Goal: Information Seeking & Learning: Learn about a topic

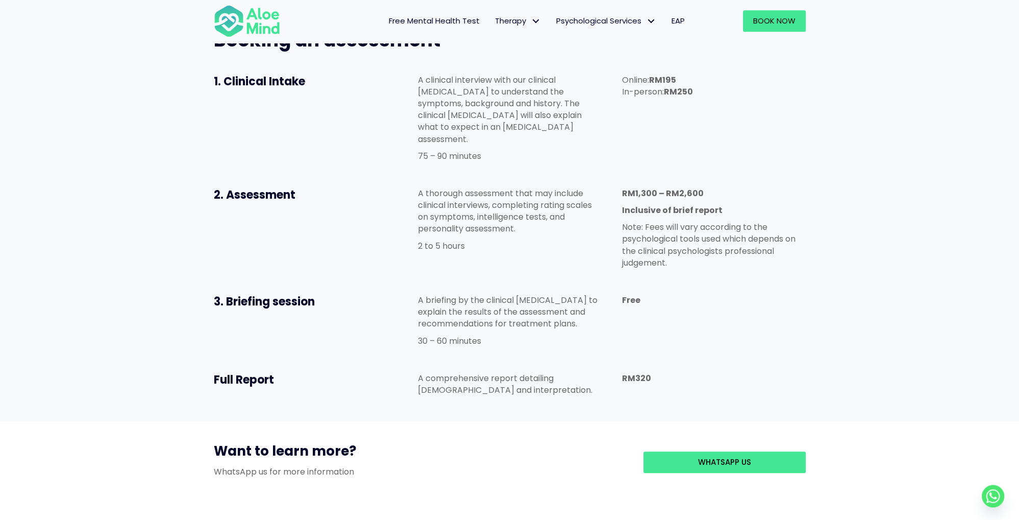
scroll to position [539, 0]
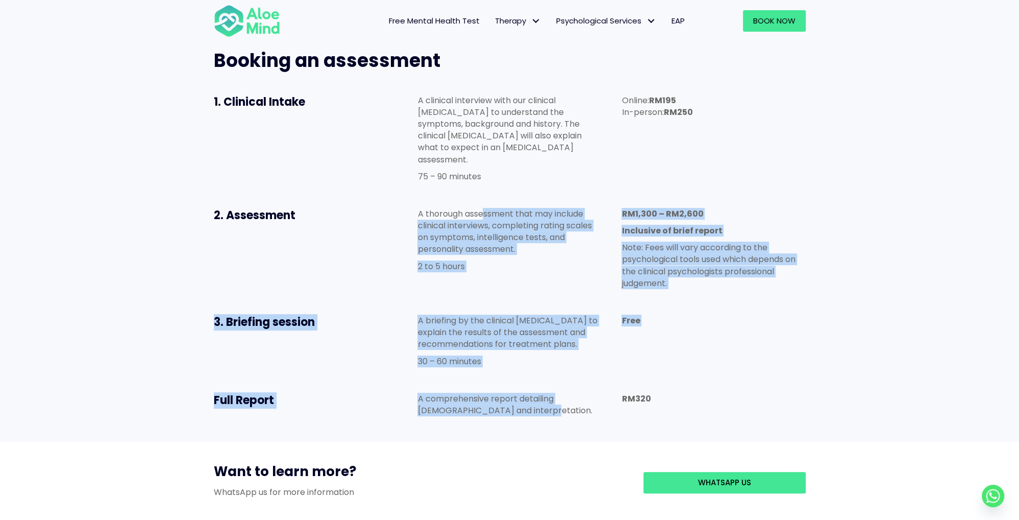
drag, startPoint x: 485, startPoint y: 157, endPoint x: 545, endPoint y: 369, distance: 220.7
click at [545, 369] on div "Booking an assessment 1. Clinical Intake A clinical interview with our clinical…" at bounding box center [510, 235] width 613 height 394
click at [545, 382] on div "A comprehensive report detailing [DEMOGRAPHIC_DATA] and interpretation." at bounding box center [509, 406] width 204 height 49
drag, startPoint x: 545, startPoint y: 369, endPoint x: 414, endPoint y: 144, distance: 260.1
click at [414, 144] on div "Booking an assessment 1. Clinical Intake A clinical interview with our clinical…" at bounding box center [510, 235] width 613 height 394
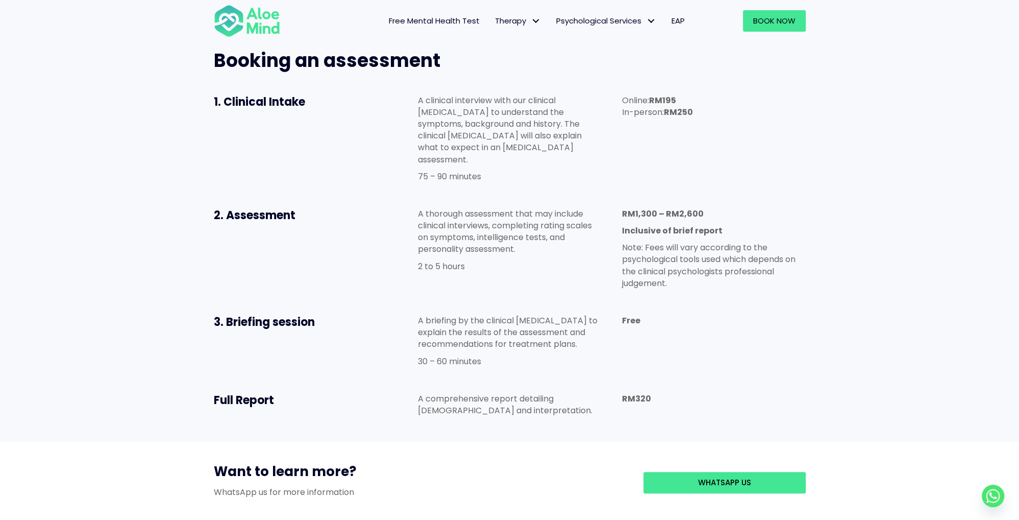
click at [414, 198] on div "A thorough assessment that may include clinical interviews, completing rating s…" at bounding box center [509, 243] width 204 height 90
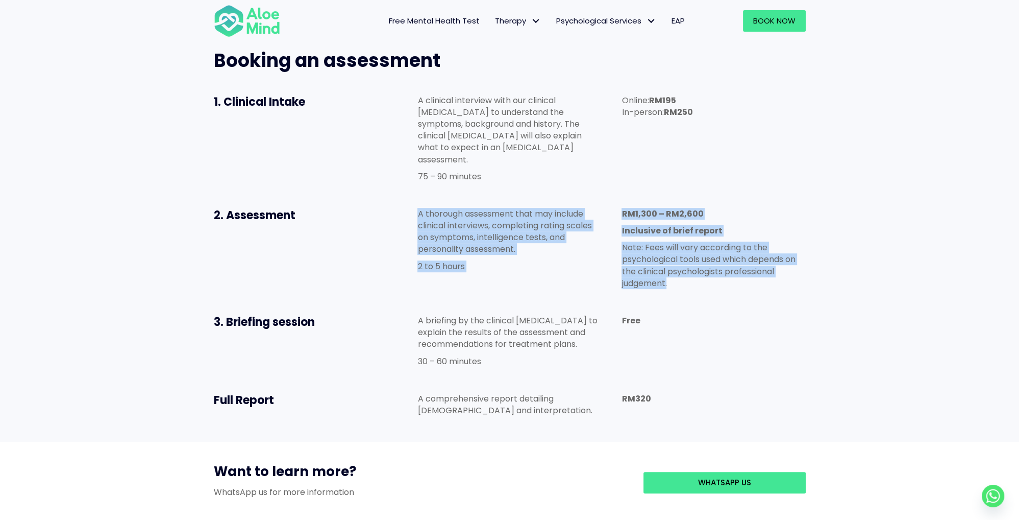
drag, startPoint x: 414, startPoint y: 144, endPoint x: 778, endPoint y: 234, distance: 374.8
click at [778, 234] on div "2. Assessment A thorough assessment that may include clinical interviews, compl…" at bounding box center [510, 251] width 613 height 107
click at [778, 234] on div "RM1,300 – RM2,600 Inclusive of brief report Note: Fees will vary according to t…" at bounding box center [714, 251] width 184 height 86
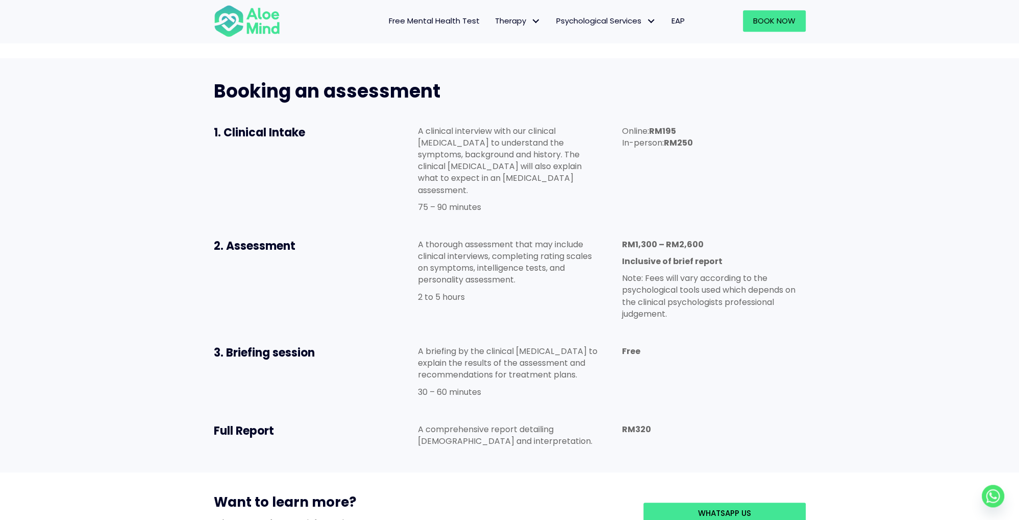
scroll to position [485, 0]
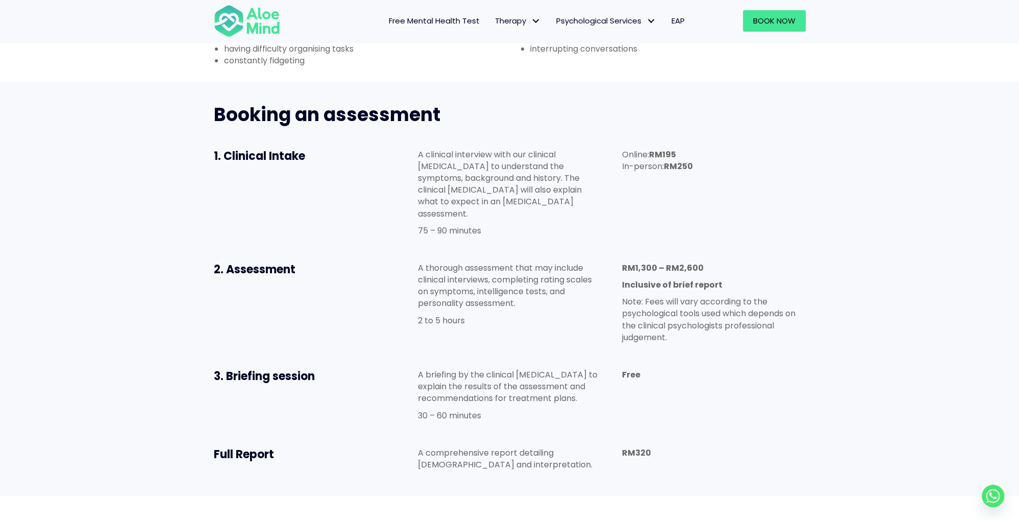
click at [465, 149] on p "A clinical interview with our clinical [MEDICAL_DATA] to understand the symptom…" at bounding box center [510, 184] width 184 height 71
click at [511, 225] on p "75 – 90 minutes" at bounding box center [510, 231] width 184 height 12
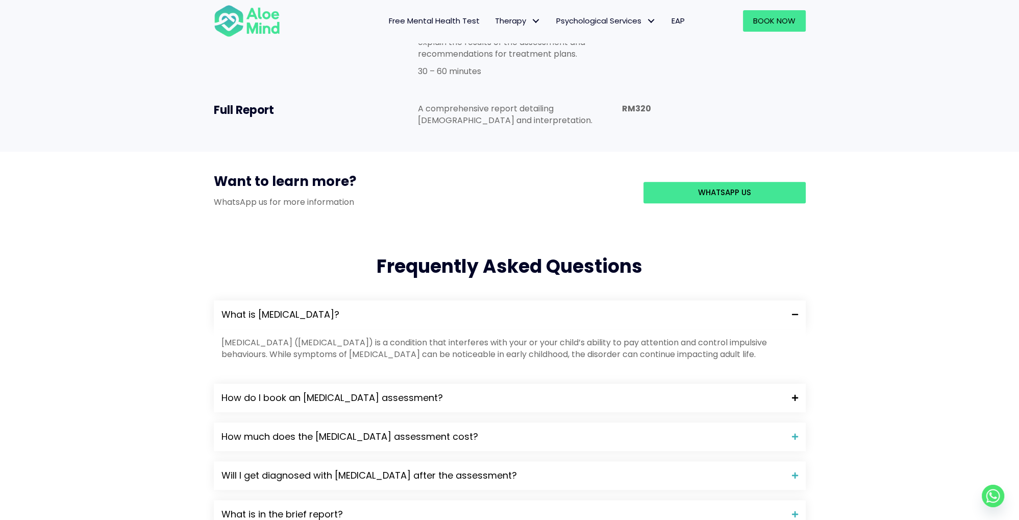
scroll to position [916, 0]
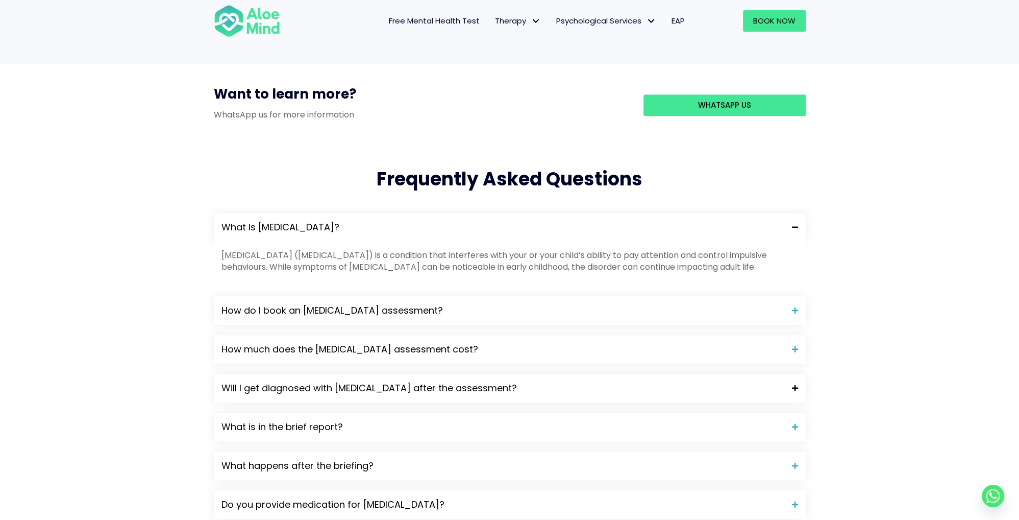
click at [283, 374] on div "Will I get diagnosed with [MEDICAL_DATA] after the assessment?" at bounding box center [510, 388] width 592 height 29
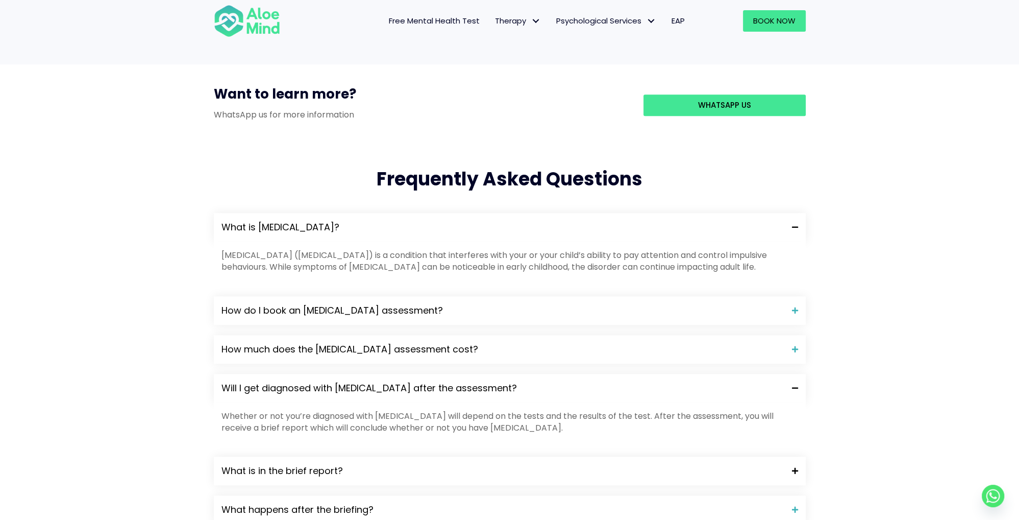
click at [309, 456] on div "What is in the brief report?" at bounding box center [510, 470] width 592 height 29
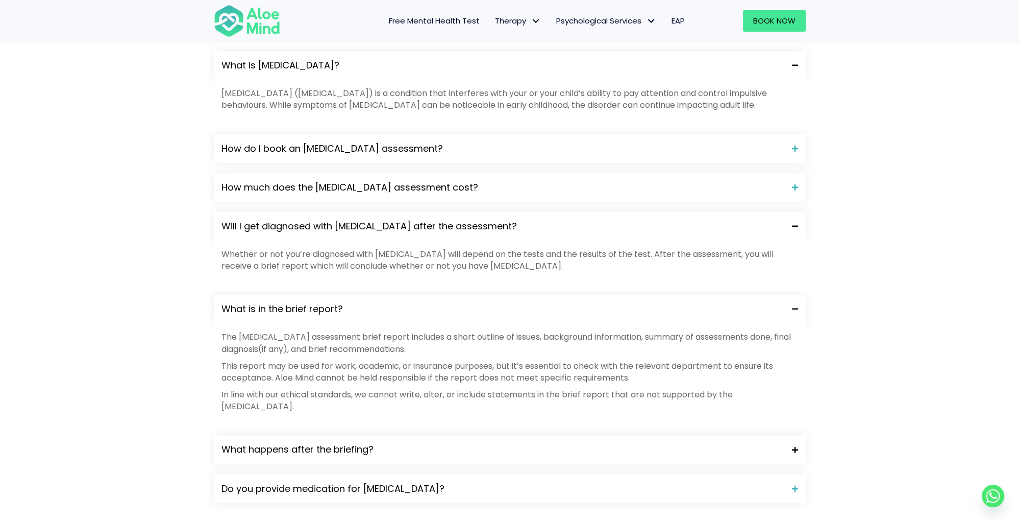
click at [324, 435] on div "What happens after the briefing?" at bounding box center [510, 449] width 592 height 29
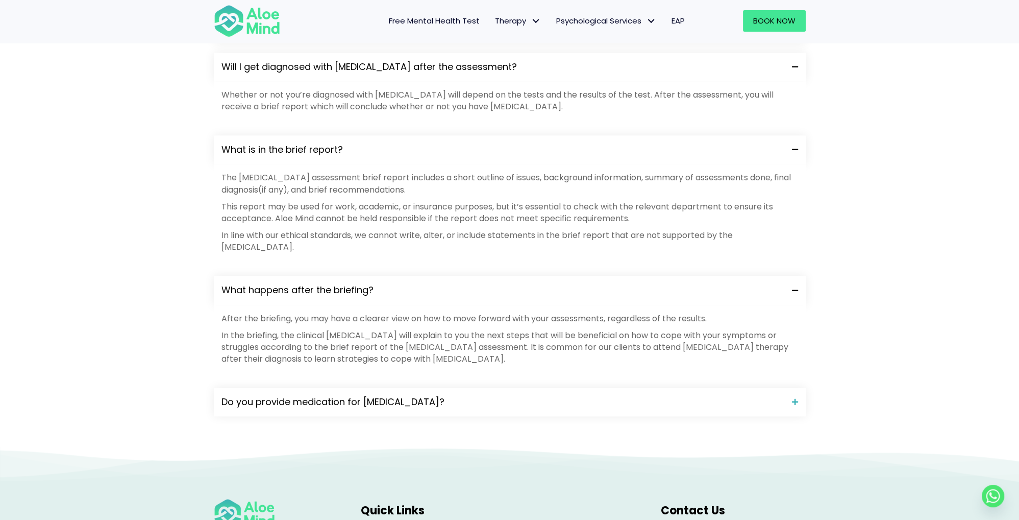
scroll to position [1239, 0]
click at [330, 393] on span "Do you provide medication for [MEDICAL_DATA]?" at bounding box center [503, 399] width 563 height 13
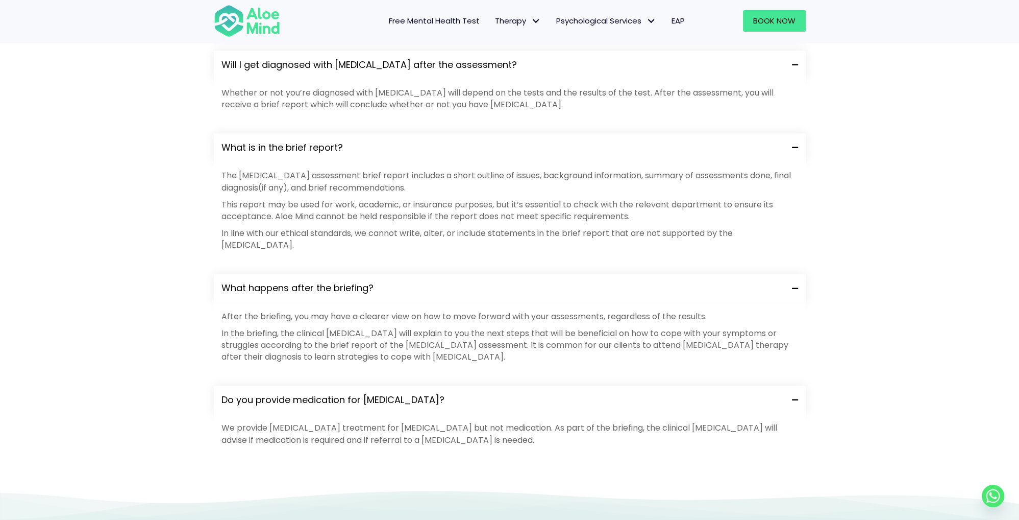
click at [340, 422] on p "We provide [MEDICAL_DATA] treatment for [MEDICAL_DATA] but not medication. As p…" at bounding box center [510, 433] width 577 height 23
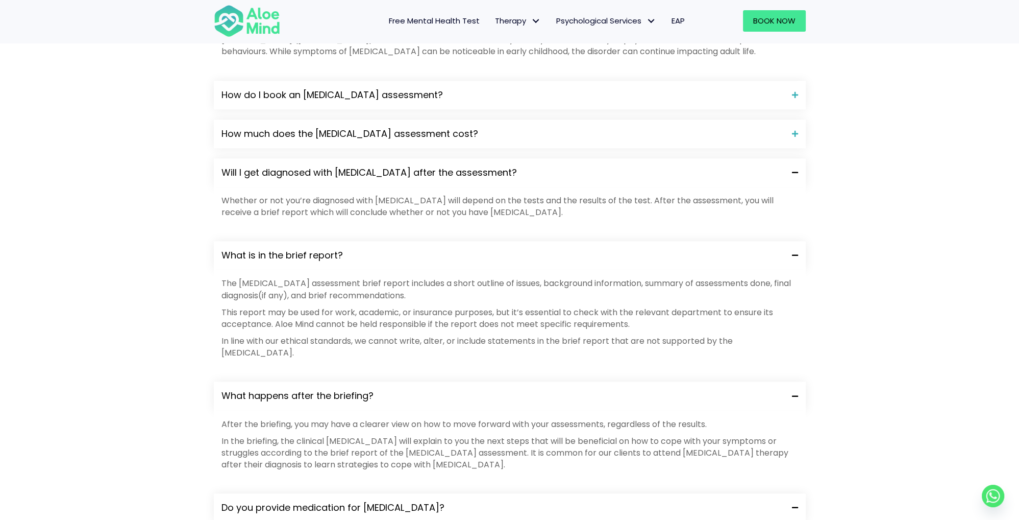
scroll to position [862, 0]
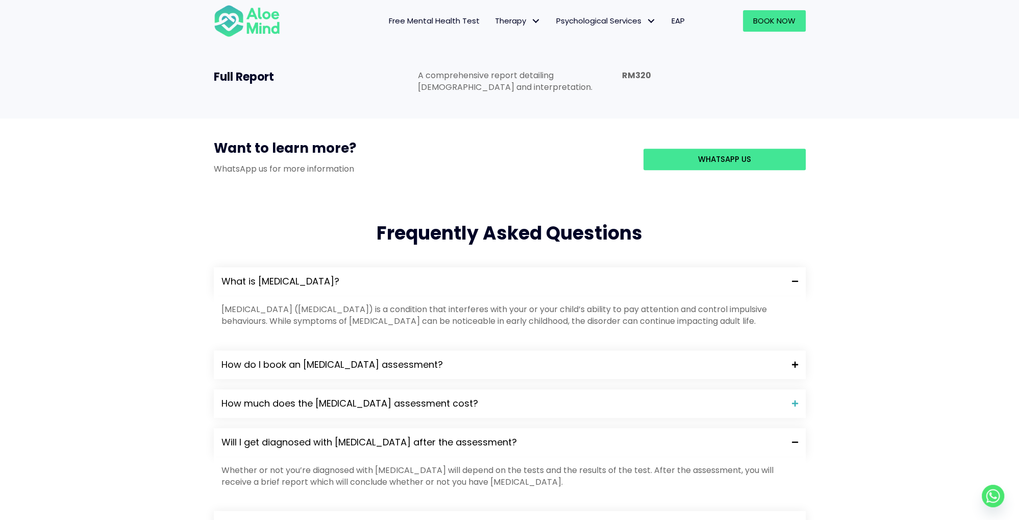
click at [351, 350] on div "How do I book an [MEDICAL_DATA] assessment?" at bounding box center [510, 364] width 592 height 29
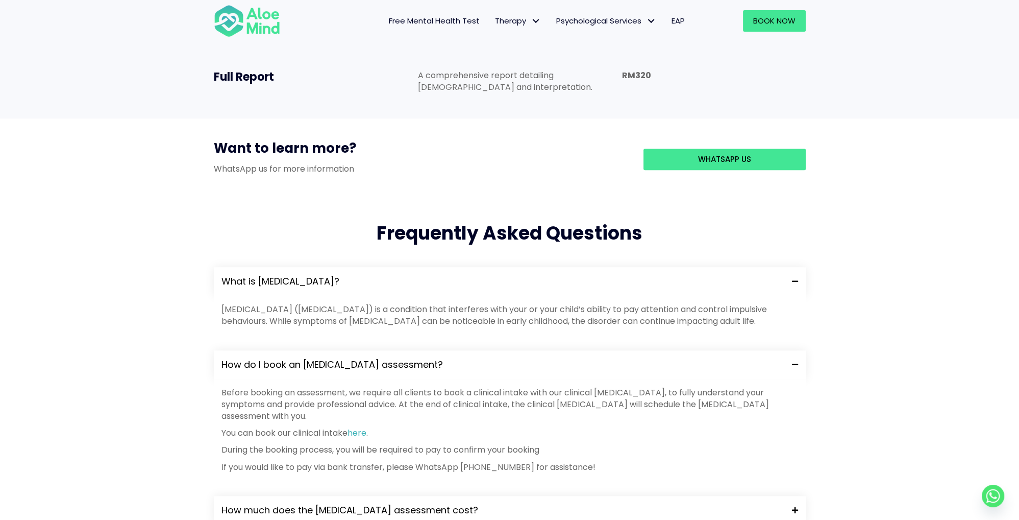
click at [371, 503] on span "How much does the [MEDICAL_DATA] assessment cost?" at bounding box center [503, 509] width 563 height 13
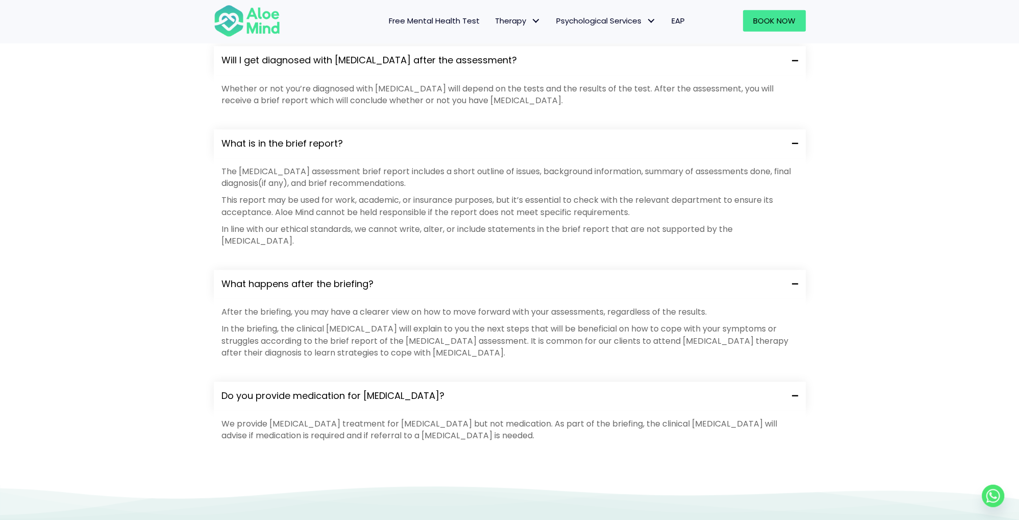
scroll to position [1455, 0]
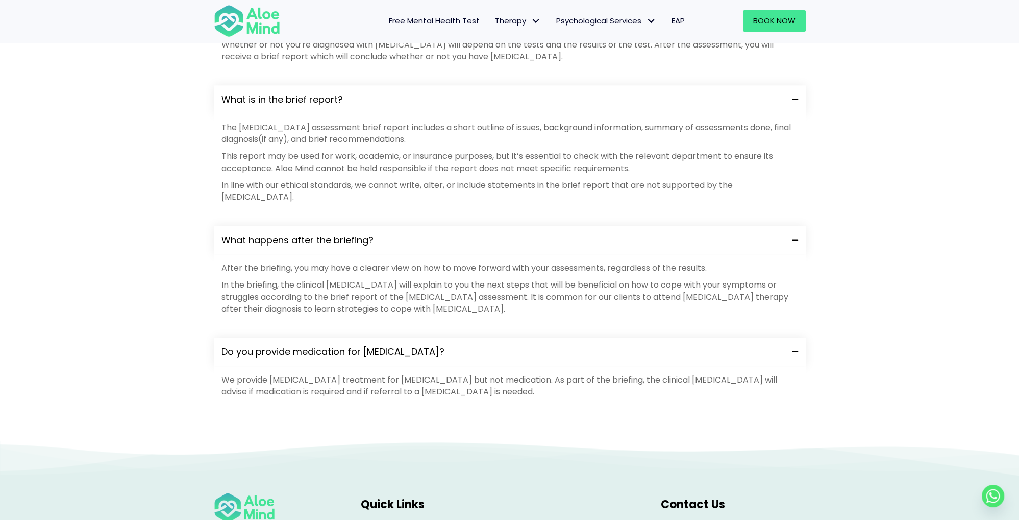
click at [380, 374] on p "We provide [MEDICAL_DATA] treatment for [MEDICAL_DATA] but not medication. As p…" at bounding box center [510, 385] width 577 height 23
click at [382, 374] on p "We provide [MEDICAL_DATA] treatment for [MEDICAL_DATA] but not medication. As p…" at bounding box center [510, 385] width 577 height 23
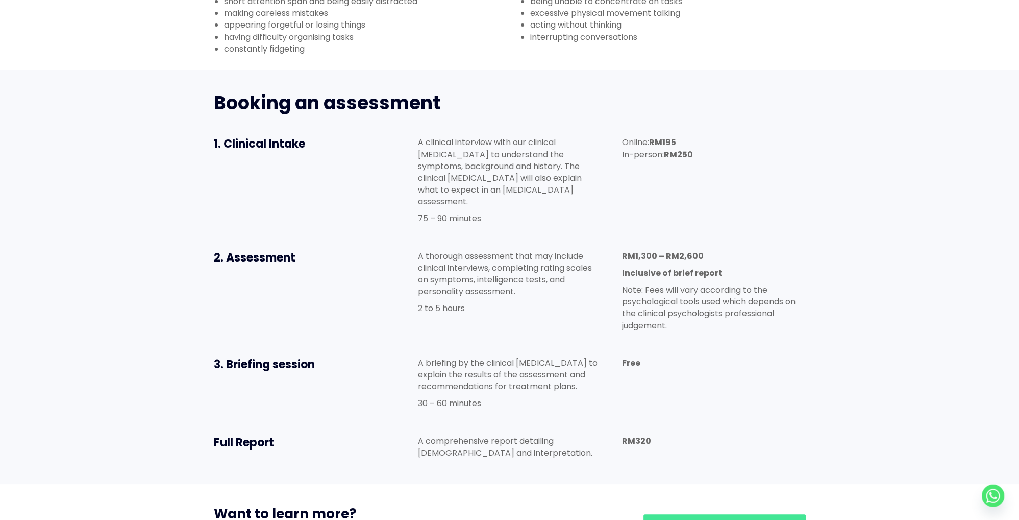
scroll to position [0, 0]
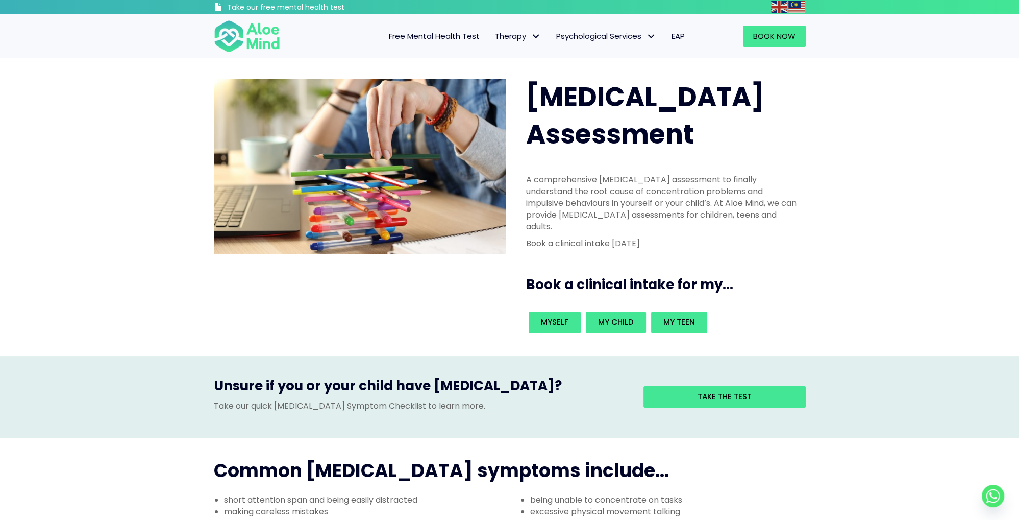
drag, startPoint x: 406, startPoint y: 382, endPoint x: 420, endPoint y: 146, distance: 236.7
